Goal: Task Accomplishment & Management: Manage account settings

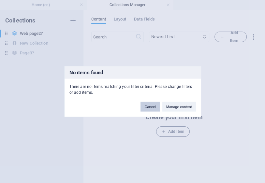
click at [0, 0] on button "Cancel" at bounding box center [0, 0] width 0 height 0
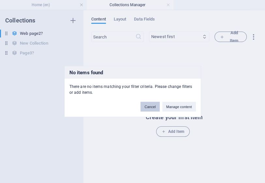
click at [0, 0] on button "Cancel" at bounding box center [0, 0] width 0 height 0
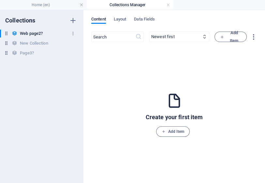
click at [35, 34] on h6 "Web page2?" at bounding box center [31, 34] width 23 height 8
click at [0, 0] on icon "button" at bounding box center [0, 0] width 0 height 0
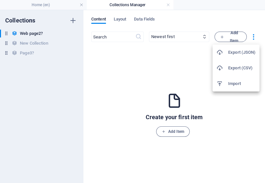
click at [0, 0] on div at bounding box center [0, 0] width 0 height 0
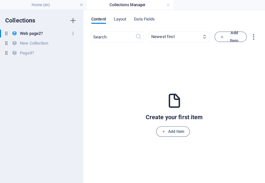
click at [28, 34] on h6 "Web page2?" at bounding box center [31, 34] width 23 height 8
click at [0, 0] on icon "button" at bounding box center [0, 0] width 0 height 0
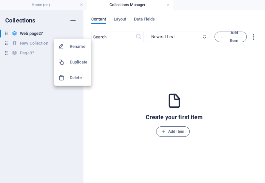
click at [70, 101] on div at bounding box center [132, 91] width 265 height 183
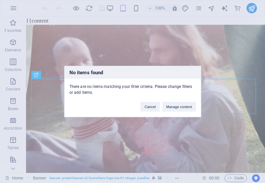
click at [0, 0] on div "No items found There are no items matching your filter criteria. Please change …" at bounding box center [0, 0] width 0 height 0
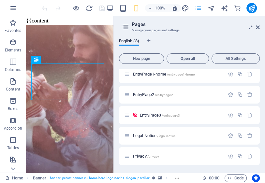
scroll to position [52, 0]
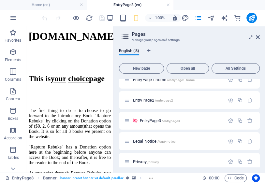
scroll to position [215, 0]
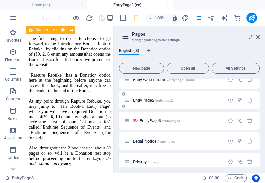
click at [0, 0] on span "EntryPage2 /entrypage2" at bounding box center [0, 0] width 0 height 0
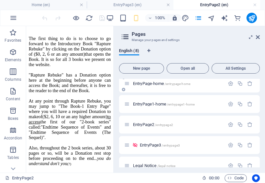
scroll to position [0, 0]
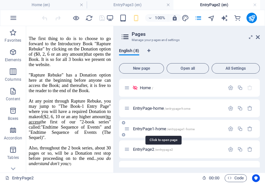
click at [0, 0] on span "EntryPage1-home /entrypage1-home" at bounding box center [0, 0] width 0 height 0
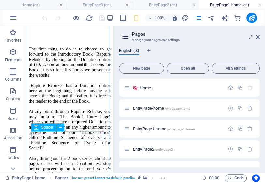
scroll to position [215, 0]
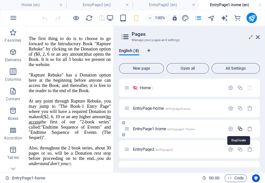
click at [0, 0] on icon "button" at bounding box center [0, 0] width 0 height 0
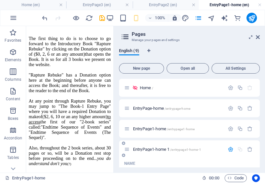
scroll to position [51, 0]
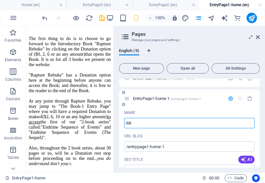
type input "RR-"
type input "/rr"
type input "RR"
type input "RR-"
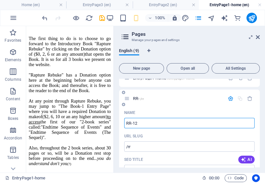
type input "RR-12"
type input "/rr-12"
type input "RR-12"
type input "RR-1"
type input "/rr-1"
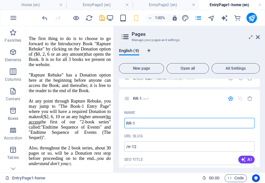
type input "RR-1"
click at [0, 0] on input "RR-1" at bounding box center [0, 0] width 0 height 0
paste input "[URL][DOMAIN_NAME]"
type input "[URL]"
type input "/http-www-rapturerebuke-endtimesequence-comrr-1"
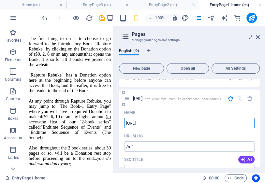
type input "[URL]"
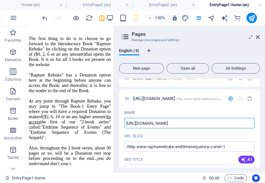
type input "[URL][DOMAIN_NAME]"
type input "/http-www-rapturerebuke-endtimesequence-com-rr-1"
type input "[URL][DOMAIN_NAME]"
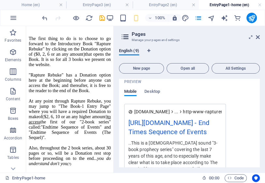
scroll to position [207, 0]
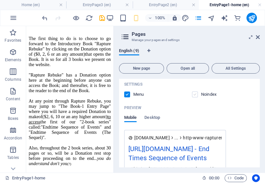
type input "[URL][DOMAIN_NAME]"
click at [0, 0] on label at bounding box center [0, 0] width 0 height 0
click at [0, 0] on input "checkbox" at bounding box center [0, 0] width 0 height 0
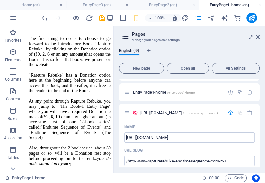
scroll to position [52, 0]
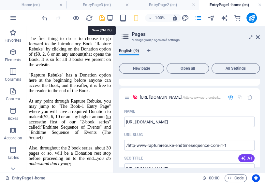
drag, startPoint x: 101, startPoint y: 18, endPoint x: 102, endPoint y: 24, distance: 6.3
click at [0, 0] on icon "save" at bounding box center [0, 0] width 0 height 0
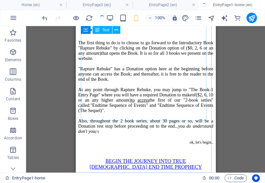
scroll to position [136, 0]
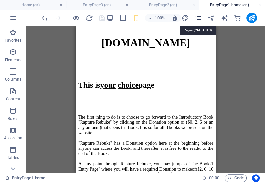
click at [200, 17] on icon "pages" at bounding box center [197, 17] width 7 height 7
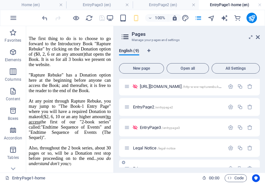
scroll to position [44, 0]
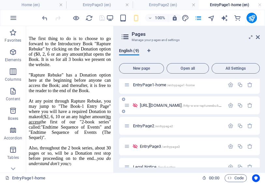
click at [0, 0] on span "[URL][DOMAIN_NAME] /http-www-rapturerebuke-endtimesequence-com-rr-1" at bounding box center [0, 0] width 0 height 0
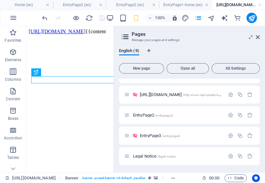
scroll to position [60, 0]
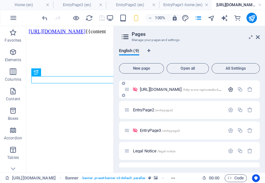
click at [0, 0] on icon "button" at bounding box center [0, 0] width 0 height 0
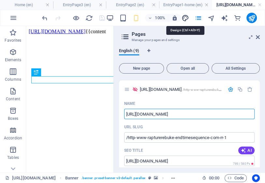
click at [184, 18] on icon "design" at bounding box center [184, 17] width 7 height 7
select select "800"
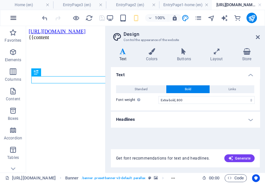
click at [14, 19] on icon "button" at bounding box center [13, 18] width 8 height 8
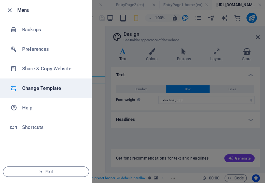
click at [31, 87] on h6 "Change Template" at bounding box center [52, 88] width 60 height 8
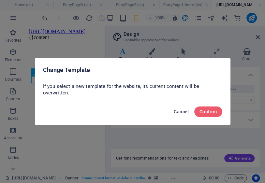
click at [183, 112] on span "Cancel" at bounding box center [181, 111] width 15 height 5
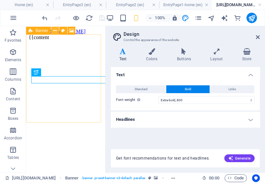
click at [56, 31] on icon at bounding box center [55, 30] width 4 height 7
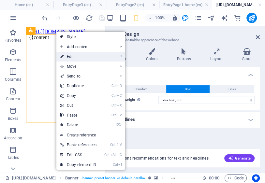
click at [72, 57] on link "⏎ Edit" at bounding box center [78, 57] width 44 height 10
select select "vh"
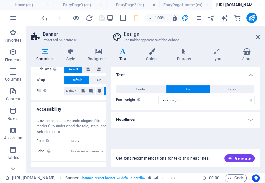
scroll to position [114, 0]
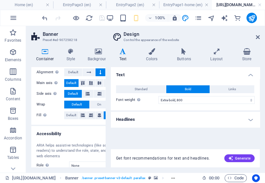
click at [251, 122] on h4 "Headlines" at bounding box center [185, 120] width 149 height 16
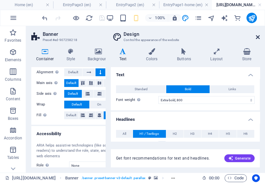
click at [256, 37] on icon at bounding box center [258, 37] width 4 height 5
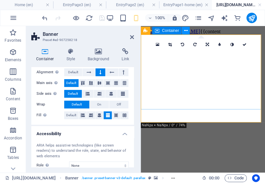
click at [185, 31] on icon at bounding box center [186, 30] width 4 height 7
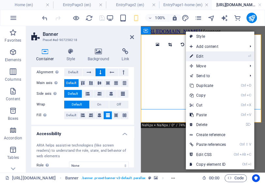
drag, startPoint x: 197, startPoint y: 55, endPoint x: 46, endPoint y: 78, distance: 153.4
click at [197, 55] on link "⏎ Edit" at bounding box center [208, 56] width 44 height 10
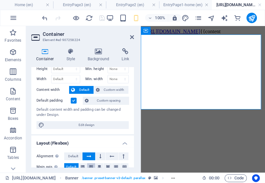
scroll to position [0, 0]
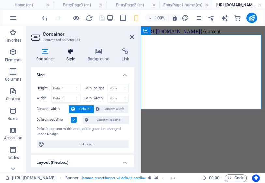
click at [72, 57] on h4 "Style" at bounding box center [72, 55] width 21 height 14
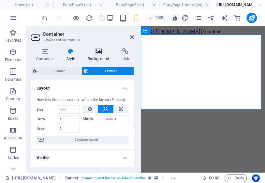
click at [98, 55] on h4 "Background" at bounding box center [100, 55] width 34 height 14
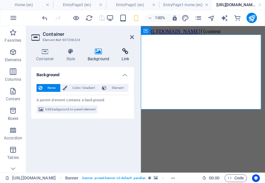
click at [125, 58] on h4 "Link" at bounding box center [125, 55] width 17 height 14
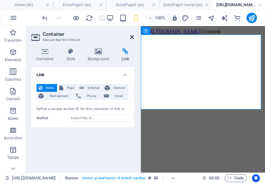
click at [133, 38] on icon at bounding box center [132, 37] width 4 height 5
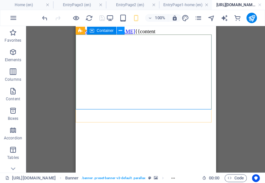
click at [120, 31] on icon at bounding box center [121, 30] width 4 height 7
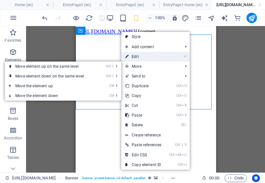
click at [138, 56] on link "⏎ Edit" at bounding box center [143, 57] width 44 height 10
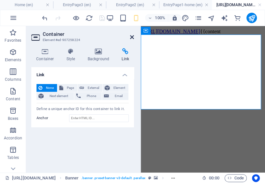
click at [131, 36] on icon at bounding box center [132, 37] width 4 height 5
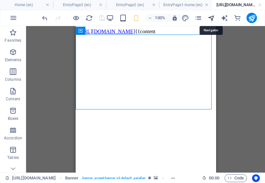
click at [212, 19] on icon "navigator" at bounding box center [210, 17] width 7 height 7
select select "17009043-en"
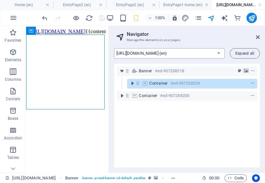
click at [220, 54] on select "Home (en) EntryPage-home (en) EntryPage1-home (en) [URL][DOMAIN_NAME] (en) Entr…" at bounding box center [169, 53] width 110 height 10
click at [114, 48] on select "Home (en) EntryPage-home (en) EntryPage1-home (en) [URL][DOMAIN_NAME] (en) Entr…" at bounding box center [169, 53] width 110 height 10
click at [185, 19] on icon "design" at bounding box center [184, 17] width 7 height 7
select select "800"
select select "rem"
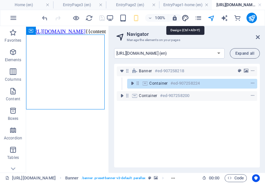
select select "800"
select select "px"
select select "rem"
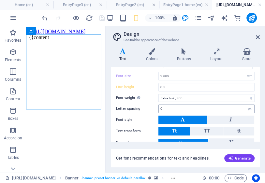
scroll to position [70, 0]
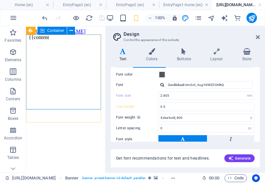
click at [78, 29] on div "Banner Container" at bounding box center [52, 31] width 53 height 8
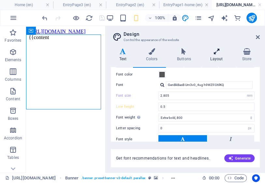
click at [214, 56] on h4 "Layout" at bounding box center [218, 55] width 32 height 14
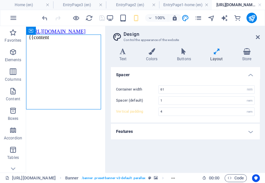
click at [251, 131] on h4 "Features" at bounding box center [185, 132] width 149 height 16
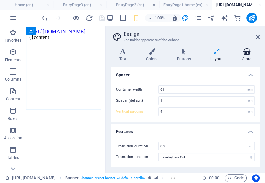
click at [247, 55] on h4 "Store" at bounding box center [246, 55] width 26 height 14
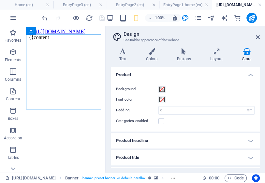
click at [250, 142] on h4 "Product headline" at bounding box center [185, 141] width 149 height 16
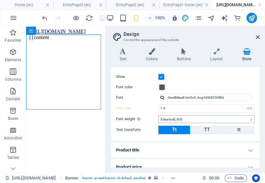
scroll to position [104, 0]
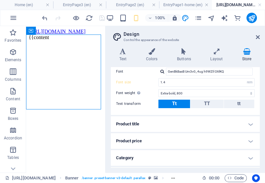
click at [249, 125] on h4 "Product title" at bounding box center [185, 124] width 149 height 16
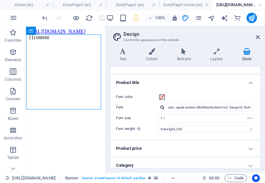
scroll to position [130, 0]
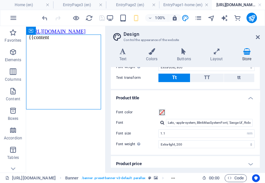
click at [247, 97] on h4 "Product title" at bounding box center [185, 96] width 149 height 12
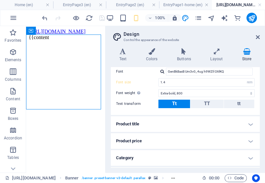
scroll to position [156, 0]
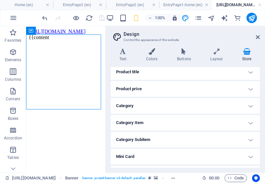
click at [249, 123] on h4 "Category Item" at bounding box center [185, 123] width 149 height 16
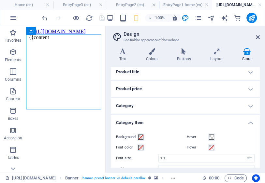
click at [248, 123] on h4 "Category Item" at bounding box center [185, 121] width 149 height 12
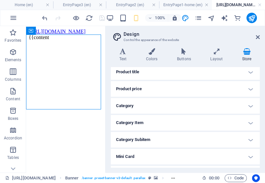
click at [249, 105] on h4 "Category" at bounding box center [185, 106] width 149 height 16
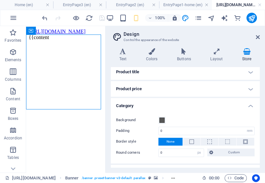
click at [249, 105] on h4 "Category" at bounding box center [185, 104] width 149 height 12
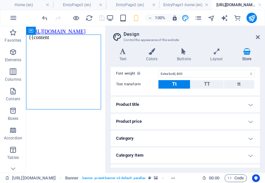
scroll to position [117, 0]
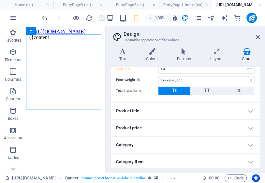
click at [249, 112] on h4 "Product title" at bounding box center [185, 111] width 149 height 16
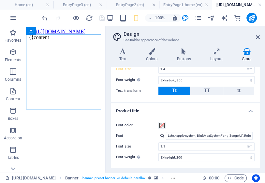
click at [249, 110] on h4 "Product title" at bounding box center [185, 109] width 149 height 12
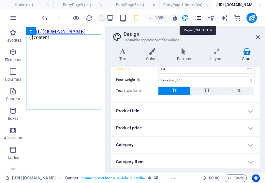
click at [199, 18] on icon "pages" at bounding box center [197, 17] width 7 height 7
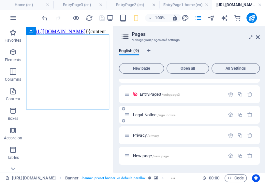
scroll to position [18, 0]
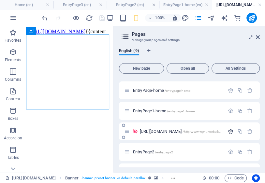
click at [230, 132] on icon "button" at bounding box center [231, 132] width 6 height 6
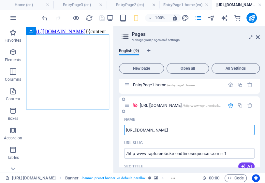
scroll to position [0, 0]
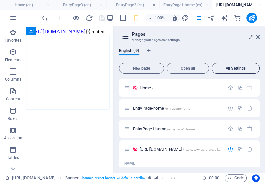
click at [230, 67] on span "All Settings" at bounding box center [235, 68] width 42 height 4
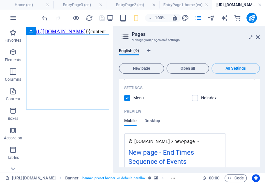
scroll to position [2578, 0]
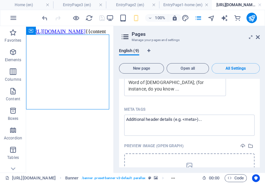
scroll to position [2671, 0]
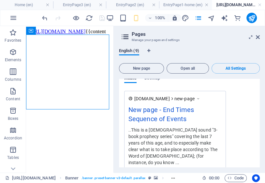
scroll to position [2578, 0]
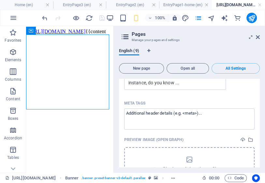
scroll to position [2671, 0]
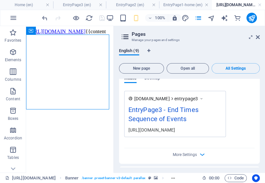
scroll to position [1692, 0]
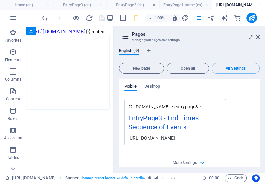
click at [240, 99] on div "[DOMAIN_NAME] entrypage3 EntryPage3 - End Times Sequence of Events [URL][DOMAIN…" at bounding box center [189, 122] width 130 height 46
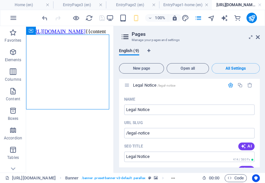
scroll to position [1803, 0]
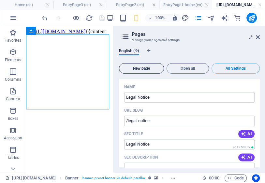
click at [145, 70] on span "New page" at bounding box center [141, 68] width 39 height 4
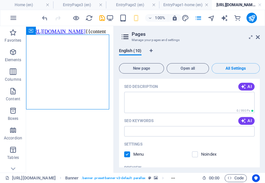
scroll to position [2773, 0]
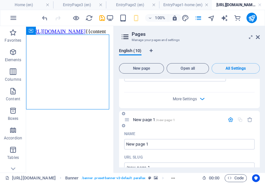
scroll to position [2662, 0]
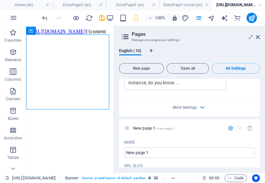
click at [238, 4] on h4 "[URL][DOMAIN_NAME] (en)" at bounding box center [238, 4] width 53 height 7
click at [236, 6] on h4 "[URL][DOMAIN_NAME] (en)" at bounding box center [238, 4] width 53 height 7
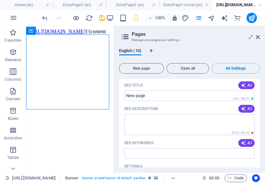
scroll to position [2454, 0]
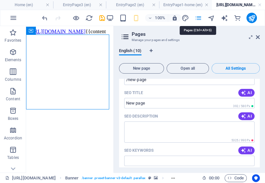
click at [199, 18] on icon "pages" at bounding box center [197, 17] width 7 height 7
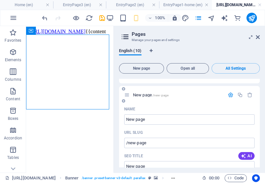
scroll to position [2376, 0]
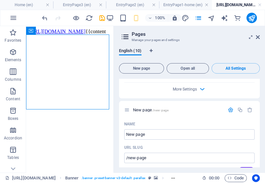
click at [124, 35] on icon at bounding box center [125, 36] width 10 height 9
click at [152, 50] on icon "Language Tabs" at bounding box center [150, 51] width 3 height 4
select select "41"
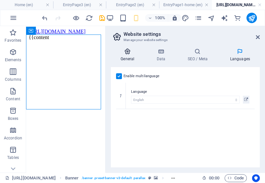
click at [129, 53] on icon at bounding box center [127, 51] width 33 height 7
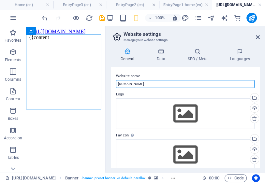
drag, startPoint x: 157, startPoint y: 85, endPoint x: 108, endPoint y: 85, distance: 49.2
click at [108, 85] on div "General Data SEO / Meta Languages Website name [DOMAIN_NAME] Logo Drag files he…" at bounding box center [184, 108] width 159 height 130
drag, startPoint x: 212, startPoint y: 1, endPoint x: 211, endPoint y: 7, distance: 6.1
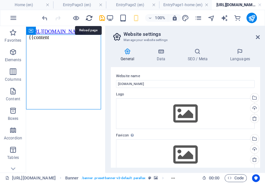
click at [89, 18] on icon "reload" at bounding box center [88, 17] width 7 height 7
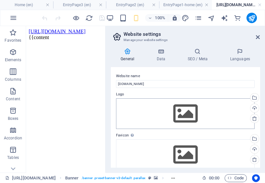
scroll to position [0, 0]
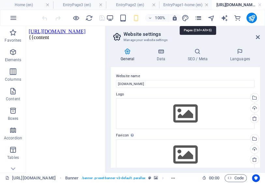
click at [197, 18] on icon "pages" at bounding box center [197, 17] width 7 height 7
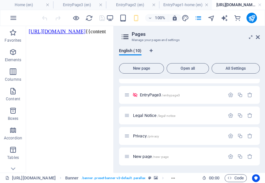
scroll to position [17, 0]
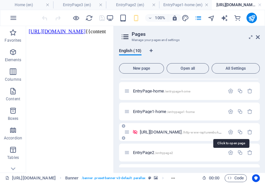
drag, startPoint x: 137, startPoint y: 131, endPoint x: 203, endPoint y: 131, distance: 65.4
click at [203, 131] on div "[URL][DOMAIN_NAME] /http-www-rapturerebuke-endtimesequence-com-rr-1" at bounding box center [174, 131] width 100 height 7
drag, startPoint x: 162, startPoint y: 127, endPoint x: 167, endPoint y: 131, distance: 6.8
click at [169, 131] on div "[URL][DOMAIN_NAME] /http-www-rapturerebuke-endtimesequence-com-rr-1" at bounding box center [189, 132] width 141 height 18
click at [259, 75] on div "English (10) New page Open all All Settings Home / EntryPage-home /entrypage-ho…" at bounding box center [189, 108] width 151 height 130
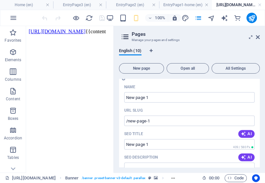
scroll to position [148, 0]
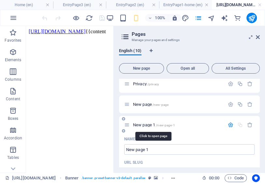
click at [148, 124] on span "New page 1 /new-page-1" at bounding box center [154, 124] width 42 height 5
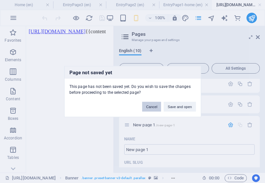
click at [158, 107] on button "Cancel" at bounding box center [151, 107] width 19 height 10
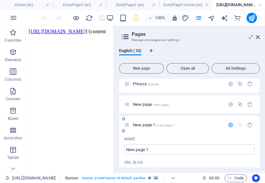
click at [148, 126] on span "New page 1 /new-page-1" at bounding box center [154, 124] width 42 height 5
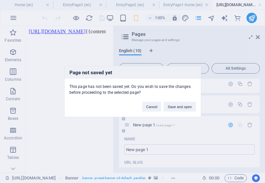
click at [148, 125] on div "Page not saved yet This page has not been saved yet. Do you wish to save the ch…" at bounding box center [132, 91] width 265 height 183
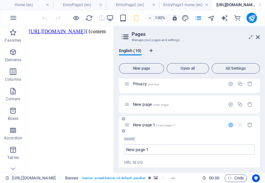
click at [149, 125] on span "New page 1 /new-page-1" at bounding box center [154, 124] width 42 height 5
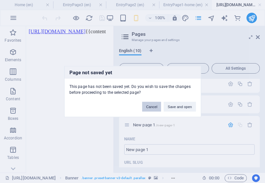
click at [158, 109] on button "Cancel" at bounding box center [151, 107] width 19 height 10
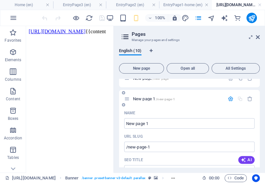
scroll to position [121, 0]
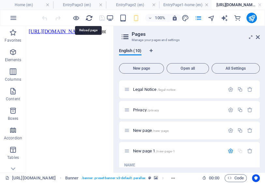
click at [89, 19] on icon "reload" at bounding box center [88, 17] width 7 height 7
click at [152, 50] on icon "Language Tabs" at bounding box center [150, 51] width 3 height 4
select select "41"
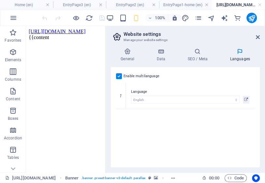
click at [139, 36] on h2 "Website settings" at bounding box center [191, 34] width 136 height 6
click at [259, 36] on icon at bounding box center [258, 37] width 4 height 5
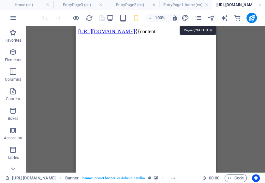
click at [199, 19] on icon "pages" at bounding box center [197, 17] width 7 height 7
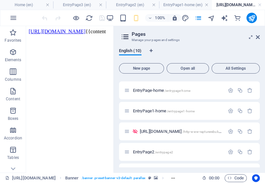
scroll to position [26, 0]
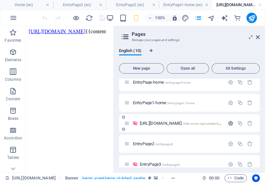
click at [230, 123] on icon "button" at bounding box center [231, 123] width 6 height 6
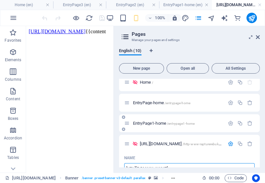
scroll to position [0, 0]
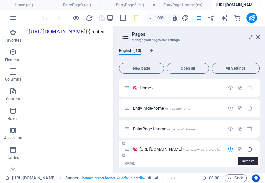
click at [248, 149] on icon "button" at bounding box center [250, 150] width 6 height 6
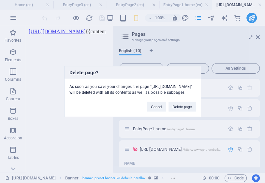
click at [183, 108] on button "Delete page" at bounding box center [181, 107] width 27 height 10
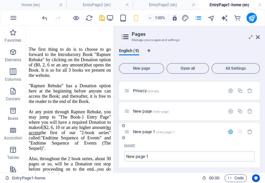
scroll to position [130, 0]
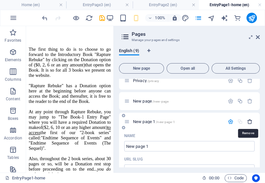
click at [249, 121] on icon "button" at bounding box center [250, 122] width 6 height 6
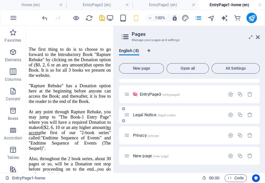
scroll to position [76, 0]
click at [146, 156] on span "New page /new-page" at bounding box center [150, 155] width 35 height 5
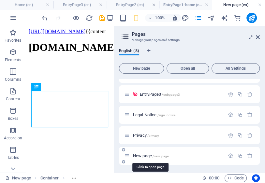
click at [146, 156] on span "New page /new-page" at bounding box center [150, 155] width 35 height 5
click at [230, 156] on icon "button" at bounding box center [231, 156] width 6 height 6
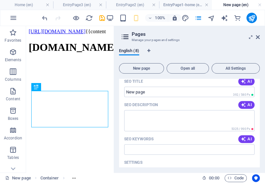
scroll to position [263, 0]
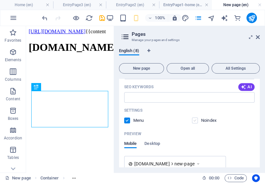
click at [194, 121] on label at bounding box center [195, 121] width 6 height 6
click at [0, 0] on input "checkbox" at bounding box center [0, 0] width 0 height 0
drag, startPoint x: 127, startPoint y: 121, endPoint x: 136, endPoint y: 126, distance: 10.5
click at [127, 121] on label at bounding box center [127, 121] width 6 height 6
click at [0, 0] on input "checkbox" at bounding box center [0, 0] width 0 height 0
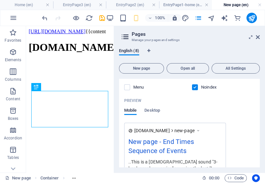
scroll to position [275, 0]
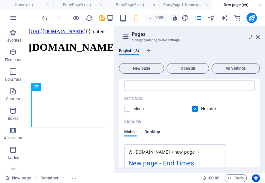
click at [158, 131] on span "Desktop" at bounding box center [152, 132] width 16 height 9
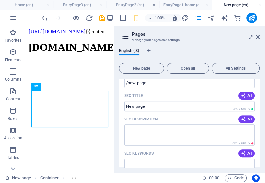
scroll to position [145, 0]
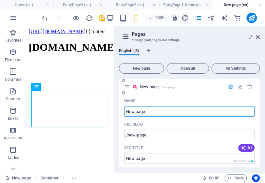
drag, startPoint x: 145, startPoint y: 112, endPoint x: 126, endPoint y: 113, distance: 18.9
click at [126, 113] on input "New page" at bounding box center [189, 111] width 130 height 10
type input "RR-"
type input "/rr"
type input "RR-12"
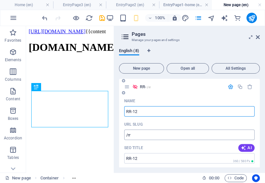
type input "/rr-12"
type input "RR-1"
type input "/rr-1"
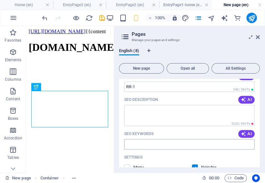
scroll to position [223, 0]
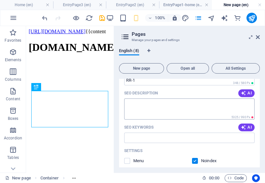
type input "RR-1"
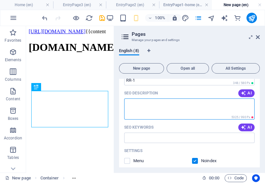
paste textarea "[URL][DOMAIN_NAME]"
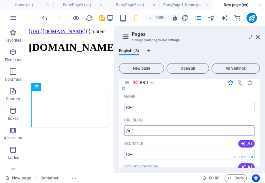
scroll to position [201, 0]
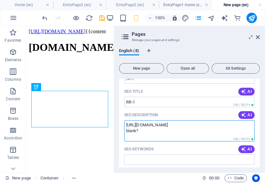
click at [175, 133] on textarea "[URL][DOMAIN_NAME] blank?" at bounding box center [189, 130] width 130 height 21
click at [161, 130] on textarea "[URL][DOMAIN_NAME] blank? remove all html and use mine?" at bounding box center [189, 130] width 130 height 21
click at [170, 135] on textarea "[URL][DOMAIN_NAME] blank? remove all css? html and use mine?" at bounding box center [189, 130] width 130 height 21
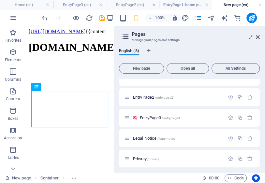
scroll to position [45, 0]
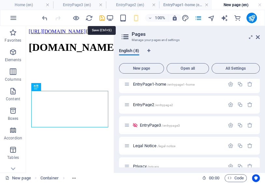
type textarea "[URL][DOMAIN_NAME] blank? remove all css? html and use mine?"
click at [101, 18] on icon "save" at bounding box center [101, 17] width 7 height 7
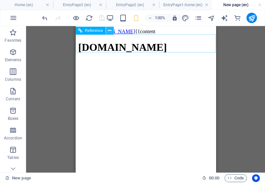
click at [109, 32] on icon at bounding box center [110, 30] width 4 height 7
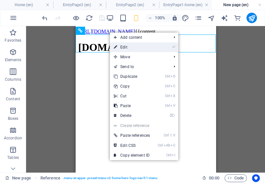
click at [124, 48] on link "⏎ Edit" at bounding box center [132, 47] width 44 height 10
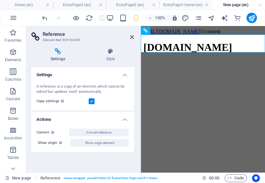
click at [125, 117] on h4 "Actions" at bounding box center [82, 118] width 103 height 12
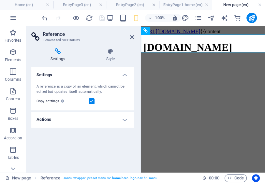
click at [60, 56] on h4 "Settings" at bounding box center [59, 55] width 56 height 14
click at [111, 50] on icon at bounding box center [110, 51] width 47 height 7
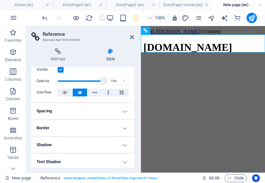
scroll to position [26, 0]
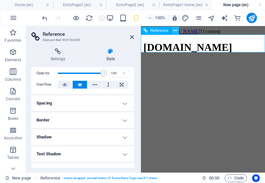
click at [175, 32] on icon at bounding box center [175, 30] width 4 height 7
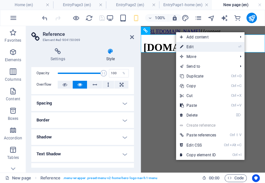
click at [194, 49] on link "⏎ Edit" at bounding box center [198, 47] width 44 height 10
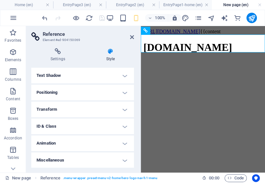
scroll to position [105, 0]
click at [122, 109] on h4 "Transform" at bounding box center [82, 109] width 103 height 16
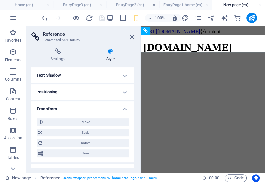
click at [124, 109] on h4 "Transform" at bounding box center [82, 107] width 103 height 12
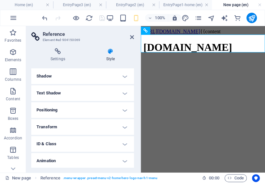
scroll to position [79, 0]
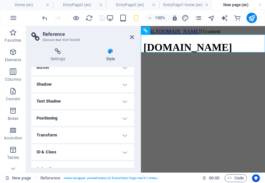
click at [124, 102] on h4 "Text Shadow" at bounding box center [82, 101] width 103 height 16
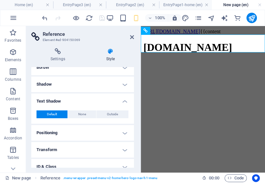
click at [124, 102] on h4 "Text Shadow" at bounding box center [82, 99] width 103 height 12
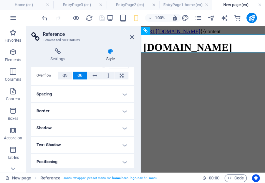
scroll to position [27, 0]
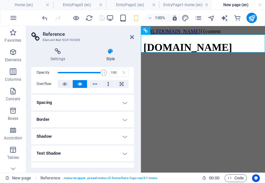
click at [124, 103] on h4 "Spacing" at bounding box center [82, 103] width 103 height 16
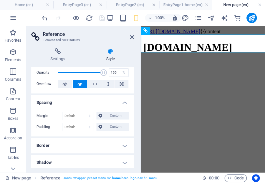
click at [124, 103] on h4 "Spacing" at bounding box center [82, 101] width 103 height 12
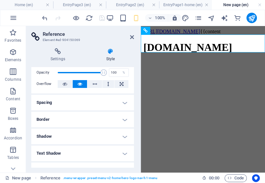
scroll to position [0, 0]
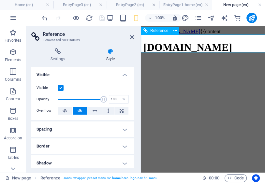
click at [213, 44] on div "[DOMAIN_NAME]" at bounding box center [202, 47] width 119 height 12
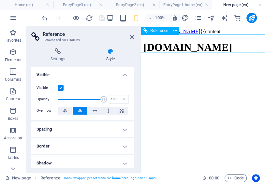
drag, startPoint x: 146, startPoint y: 44, endPoint x: 155, endPoint y: 46, distance: 9.3
click at [155, 46] on div "[DOMAIN_NAME]" at bounding box center [202, 47] width 119 height 12
click at [174, 31] on icon at bounding box center [175, 30] width 4 height 7
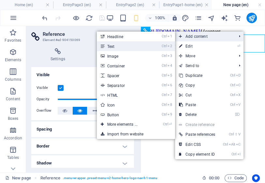
click at [112, 47] on link "Ctrl 2 Text" at bounding box center [124, 46] width 54 height 10
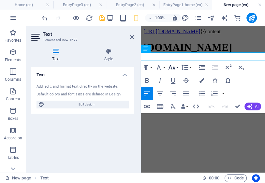
click at [173, 67] on icon "button" at bounding box center [171, 67] width 7 height 5
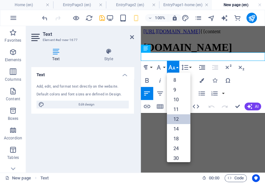
click at [180, 117] on link "12" at bounding box center [178, 119] width 23 height 10
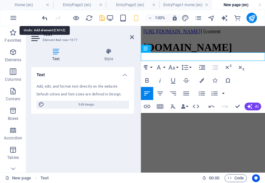
click at [44, 19] on icon "undo" at bounding box center [44, 17] width 7 height 7
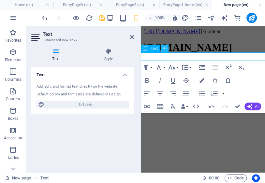
click at [164, 48] on icon at bounding box center [165, 48] width 4 height 7
click at [230, 5] on h4 "New page (en)" at bounding box center [238, 4] width 53 height 7
click at [174, 68] on icon "button" at bounding box center [171, 67] width 7 height 5
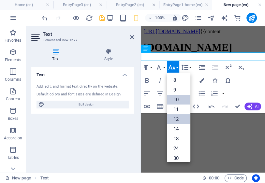
click at [179, 99] on link "10" at bounding box center [178, 100] width 23 height 10
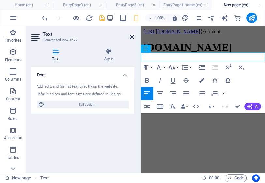
click at [131, 36] on icon at bounding box center [132, 37] width 4 height 5
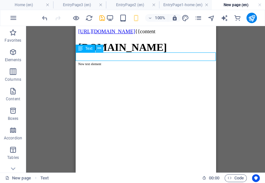
click at [98, 48] on icon at bounding box center [99, 48] width 4 height 7
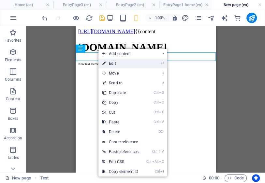
click at [110, 63] on link "⏎ Edit" at bounding box center [120, 64] width 44 height 10
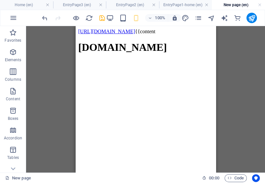
click at [231, 5] on h4 "New page (en)" at bounding box center [238, 4] width 53 height 7
click at [100, 19] on icon "save" at bounding box center [101, 17] width 7 height 7
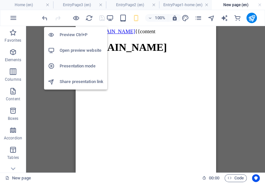
click at [75, 35] on h6 "Preview Ctrl+P" at bounding box center [82, 35] width 44 height 8
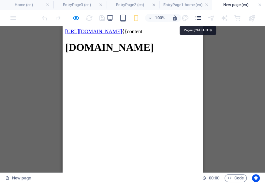
click at [199, 17] on icon "pages" at bounding box center [197, 17] width 7 height 7
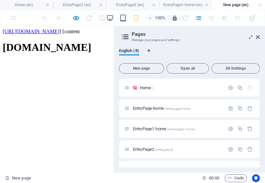
click at [91, 49] on span "[DOMAIN_NAME]" at bounding box center [47, 47] width 89 height 12
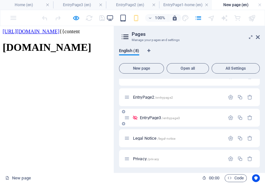
scroll to position [76, 0]
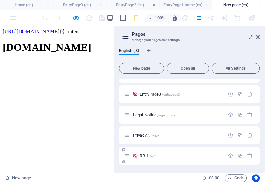
click at [146, 155] on span "RR-1 /rr-1" at bounding box center [148, 155] width 16 height 5
click at [234, 4] on h4 "New page (en)" at bounding box center [238, 4] width 53 height 7
drag, startPoint x: 26, startPoint y: 31, endPoint x: 0, endPoint y: 31, distance: 25.7
click at [0, 31] on html "[URL][DOMAIN_NAME] {{content [DOMAIN_NAME] [DOMAIN_NAME] Welcome to Endtime Seq…" at bounding box center [56, 157] width 113 height 262
click at [199, 18] on icon "pages" at bounding box center [197, 17] width 7 height 7
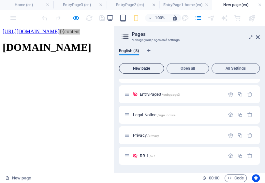
click at [144, 69] on span "New page" at bounding box center [141, 68] width 39 height 4
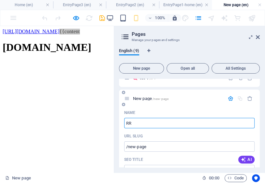
type input "RR"
type input "/rr"
type input "RR-1"
type input "/rr-1-9"
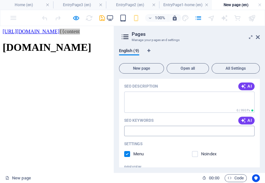
scroll to position [258, 0]
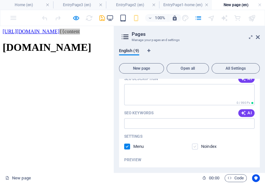
type input "RR-1"
click at [196, 146] on label at bounding box center [195, 147] width 6 height 6
click at [0, 0] on input "checkbox" at bounding box center [0, 0] width 0 height 0
click at [128, 145] on label at bounding box center [127, 147] width 6 height 6
click at [0, 0] on input "checkbox" at bounding box center [0, 0] width 0 height 0
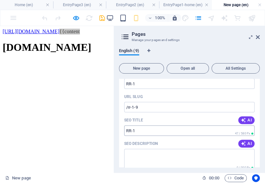
scroll to position [141, 0]
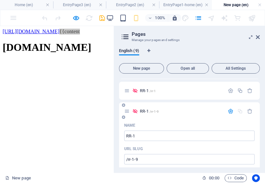
click at [231, 109] on icon "button" at bounding box center [231, 111] width 6 height 6
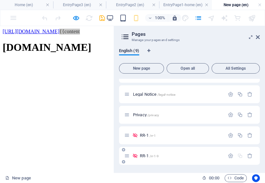
click at [144, 156] on span "RR-1 /rr-1-9" at bounding box center [149, 155] width 19 height 5
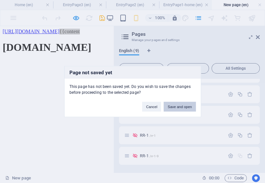
click at [176, 107] on button "Save and open" at bounding box center [179, 107] width 32 height 10
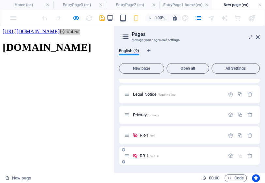
click at [145, 156] on span "RR-1 /rr-1-9" at bounding box center [149, 155] width 19 height 5
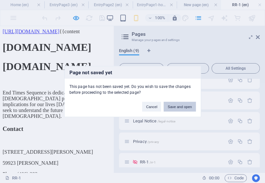
scroll to position [0, 0]
click at [153, 107] on button "Cancel" at bounding box center [151, 107] width 19 height 10
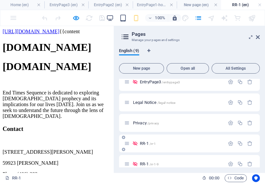
scroll to position [95, 0]
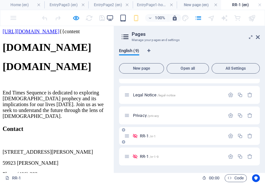
click at [142, 137] on span "RR-1 /rr-1" at bounding box center [148, 136] width 16 height 5
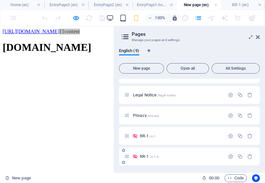
click at [143, 155] on span "RR-1 /rr-1-9" at bounding box center [149, 156] width 19 height 5
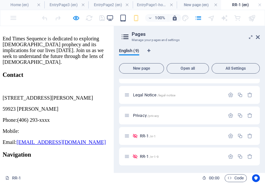
scroll to position [54, 0]
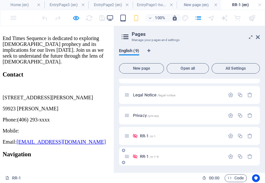
click at [145, 157] on span "RR-1 /rr-1-9" at bounding box center [149, 156] width 19 height 5
click at [144, 136] on span "RR-1 /rr-1" at bounding box center [148, 136] width 16 height 5
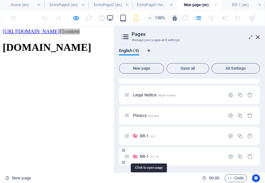
drag, startPoint x: 145, startPoint y: 156, endPoint x: 153, endPoint y: 158, distance: 8.1
click at [145, 156] on span "RR-1 /rr-1-9" at bounding box center [149, 156] width 19 height 5
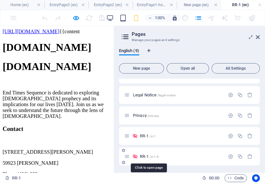
scroll to position [54, 0]
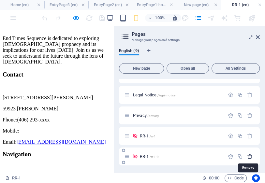
click at [249, 154] on icon "button" at bounding box center [250, 157] width 6 height 6
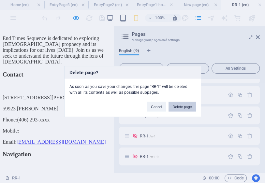
click at [179, 107] on button "Delete page" at bounding box center [181, 107] width 27 height 10
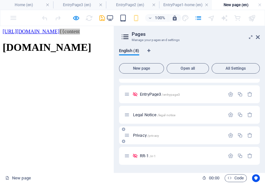
scroll to position [76, 0]
click at [148, 69] on span "New page" at bounding box center [141, 68] width 39 height 4
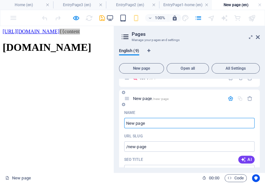
click at [126, 124] on input "New page" at bounding box center [189, 123] width 130 height 10
type input "RapNew page"
type input "/rnew-page"
type input "RapNew page"
type input "/rapnew-page"
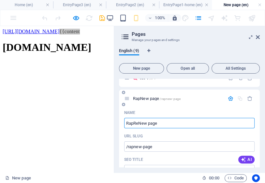
type input "RapRebNew page"
type input "/raprenew-page"
type input "RapRebukNew page"
type input "/raprebnew-page"
type input "RapRebukeNew page"
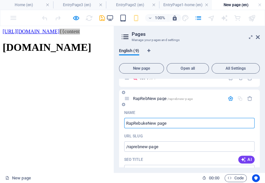
type input "/raprebukenew-page"
type input "RapRebuke1"
type input "/raprebuke1new-page"
type input "RapRebuke1"
type input "/raprebuke1"
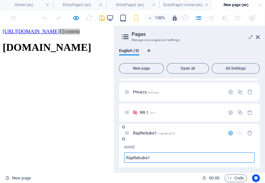
scroll to position [101, 0]
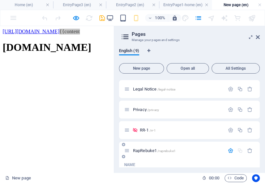
type input "RapRebuke1"
click at [229, 150] on icon "button" at bounding box center [231, 151] width 6 height 6
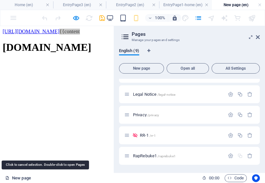
click at [27, 179] on link "New page" at bounding box center [18, 178] width 26 height 8
click at [26, 179] on link "New page" at bounding box center [18, 178] width 26 height 8
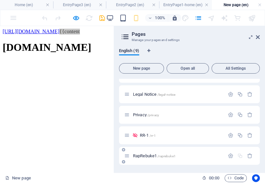
click at [149, 155] on span "RapRebuke1 /raprebuke1" at bounding box center [154, 155] width 43 height 5
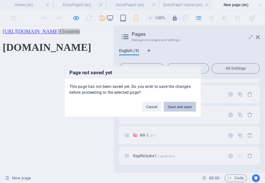
click at [180, 106] on button "Save and open" at bounding box center [179, 107] width 32 height 10
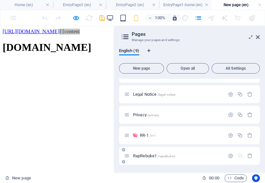
click at [145, 154] on span "RapRebuke1 /raprebuke1" at bounding box center [154, 155] width 43 height 5
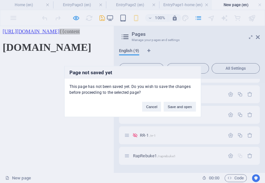
click at [174, 108] on button "Save and open" at bounding box center [179, 107] width 32 height 10
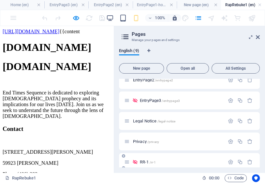
scroll to position [0, 0]
click at [143, 161] on span "RR-1 /rr-1" at bounding box center [148, 162] width 16 height 5
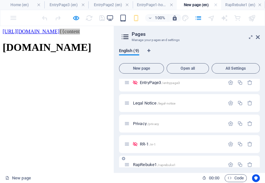
scroll to position [96, 0]
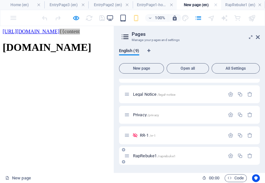
click at [142, 155] on span "RapRebuke1 /raprebuke1" at bounding box center [154, 155] width 43 height 5
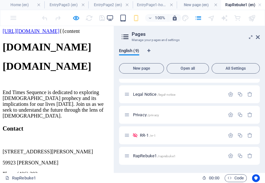
scroll to position [0, 0]
click at [66, 61] on div "Drop content here or Add elements Paste clipboard" at bounding box center [57, 61] width 108 height 0
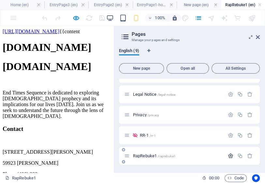
click at [228, 154] on icon "button" at bounding box center [231, 156] width 6 height 6
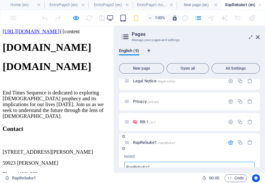
scroll to position [101, 0]
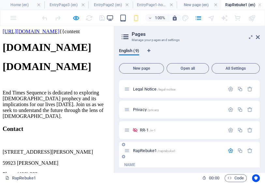
click at [229, 151] on icon "button" at bounding box center [231, 151] width 6 height 6
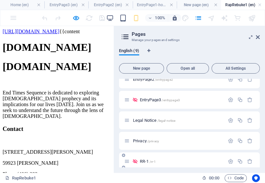
scroll to position [96, 0]
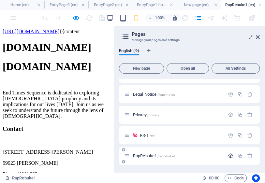
click at [230, 156] on icon "button" at bounding box center [231, 156] width 6 height 6
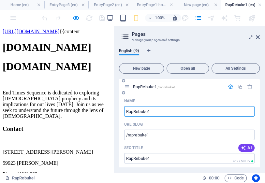
scroll to position [139, 0]
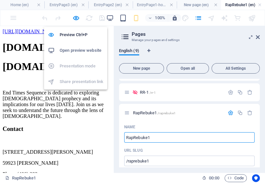
click at [78, 50] on h6 "Open preview website" at bounding box center [82, 51] width 44 height 8
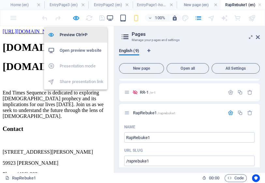
click at [79, 34] on h6 "Preview Ctrl+P" at bounding box center [82, 35] width 44 height 8
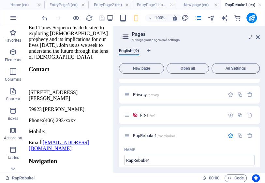
scroll to position [113, 0]
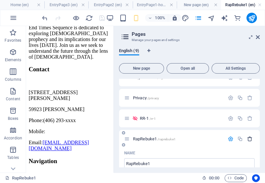
click at [248, 138] on icon "button" at bounding box center [250, 139] width 6 height 6
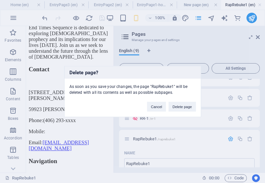
click at [182, 107] on button "Delete page" at bounding box center [181, 107] width 27 height 10
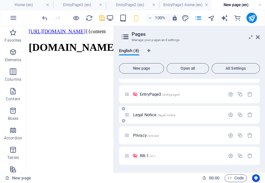
scroll to position [76, 0]
